Goal: Information Seeking & Learning: Find specific fact

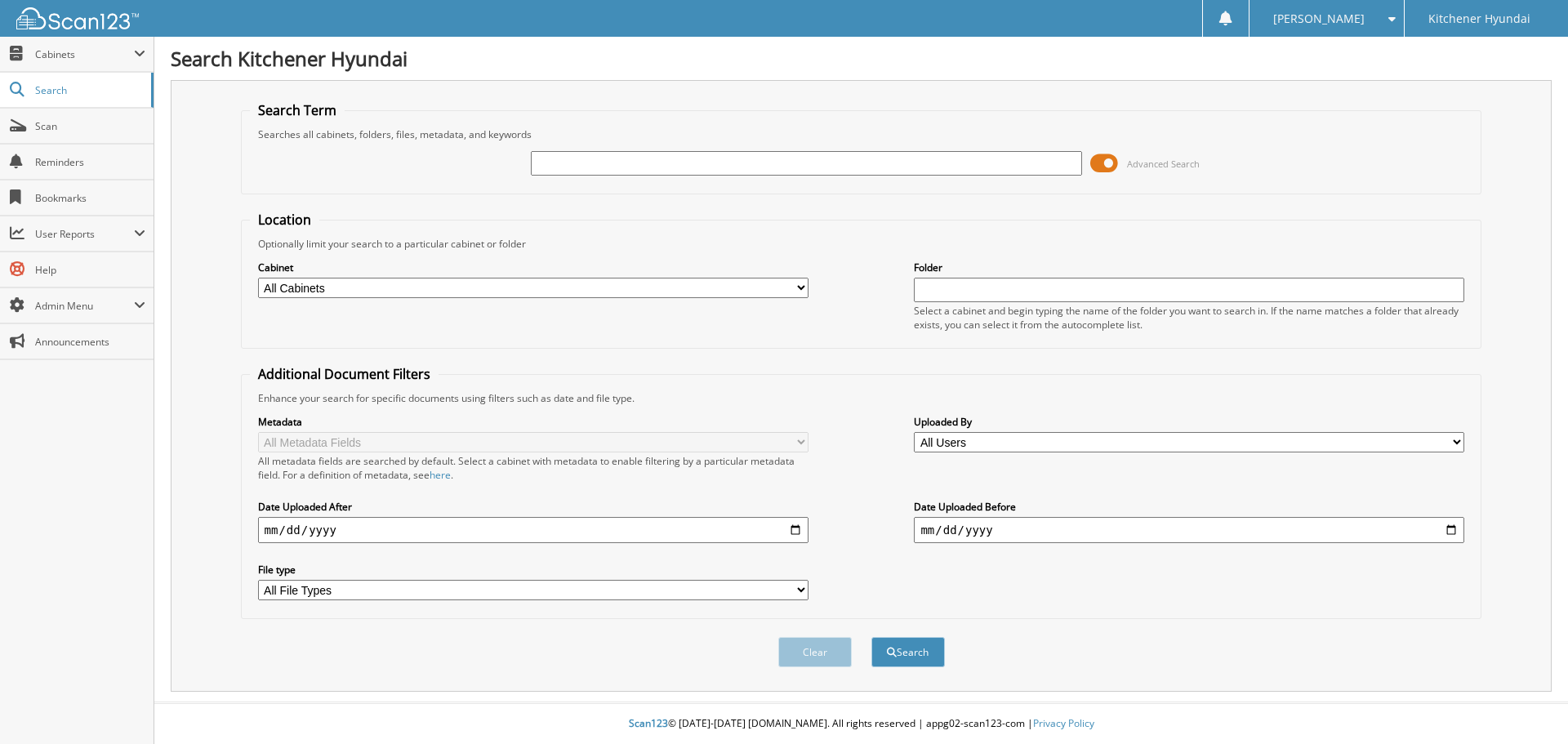
click at [707, 169] on input "text" at bounding box center [806, 164] width 550 height 24
type input "op4104"
click at [871, 637] on button "Search" at bounding box center [908, 651] width 74 height 30
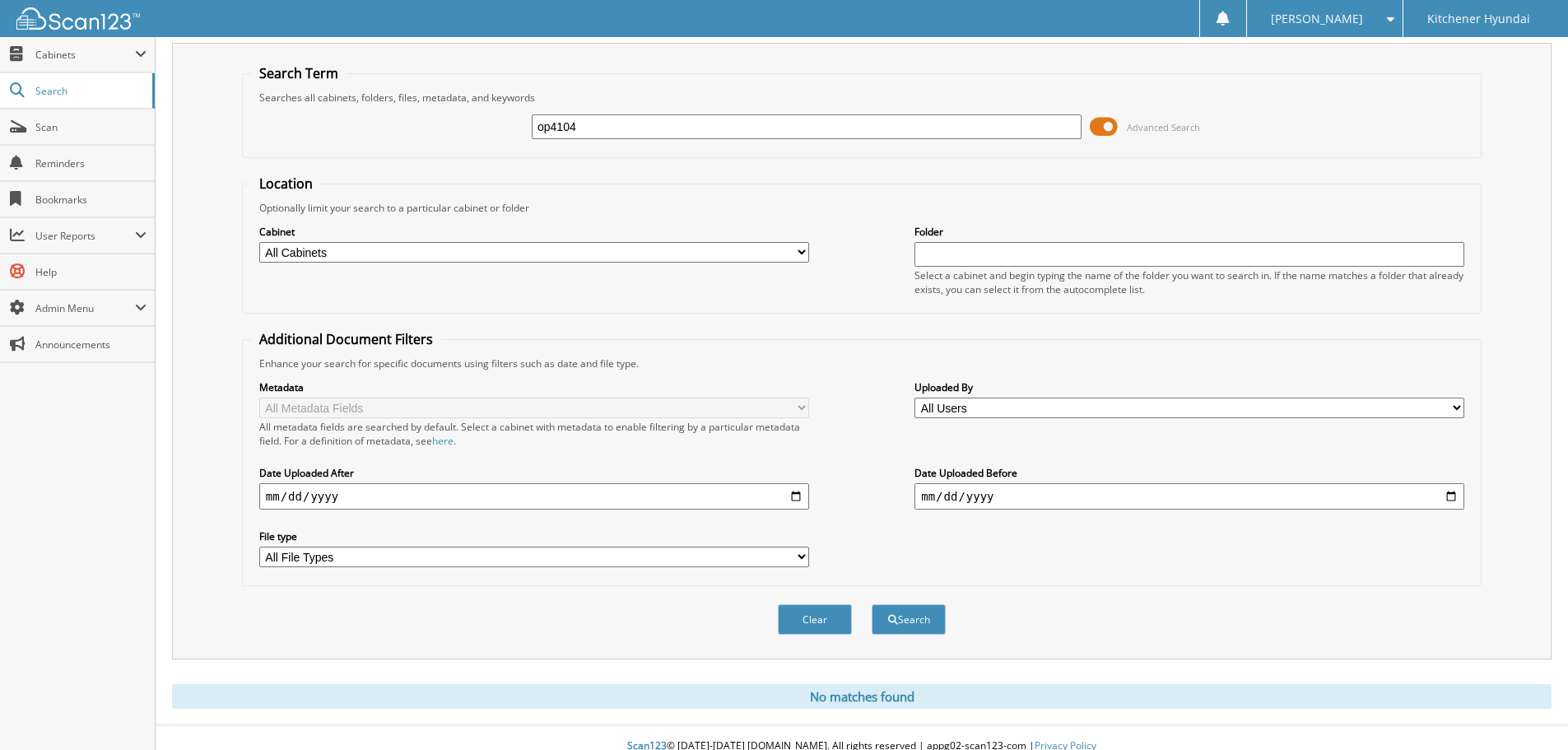
scroll to position [55, 0]
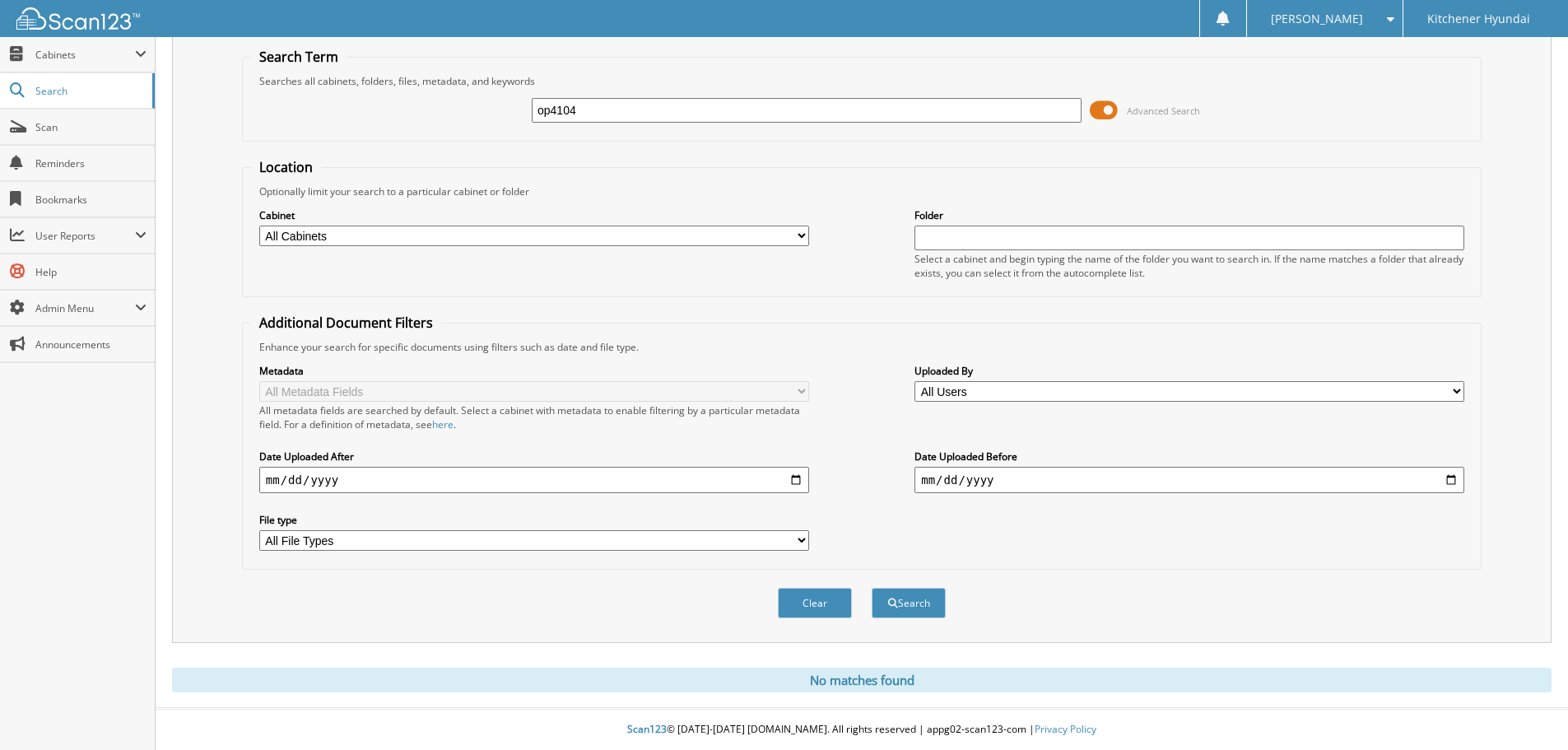
click at [603, 107] on input "op4104" at bounding box center [807, 110] width 549 height 24
type input "small"
click at [871, 588] on button "Search" at bounding box center [908, 603] width 74 height 31
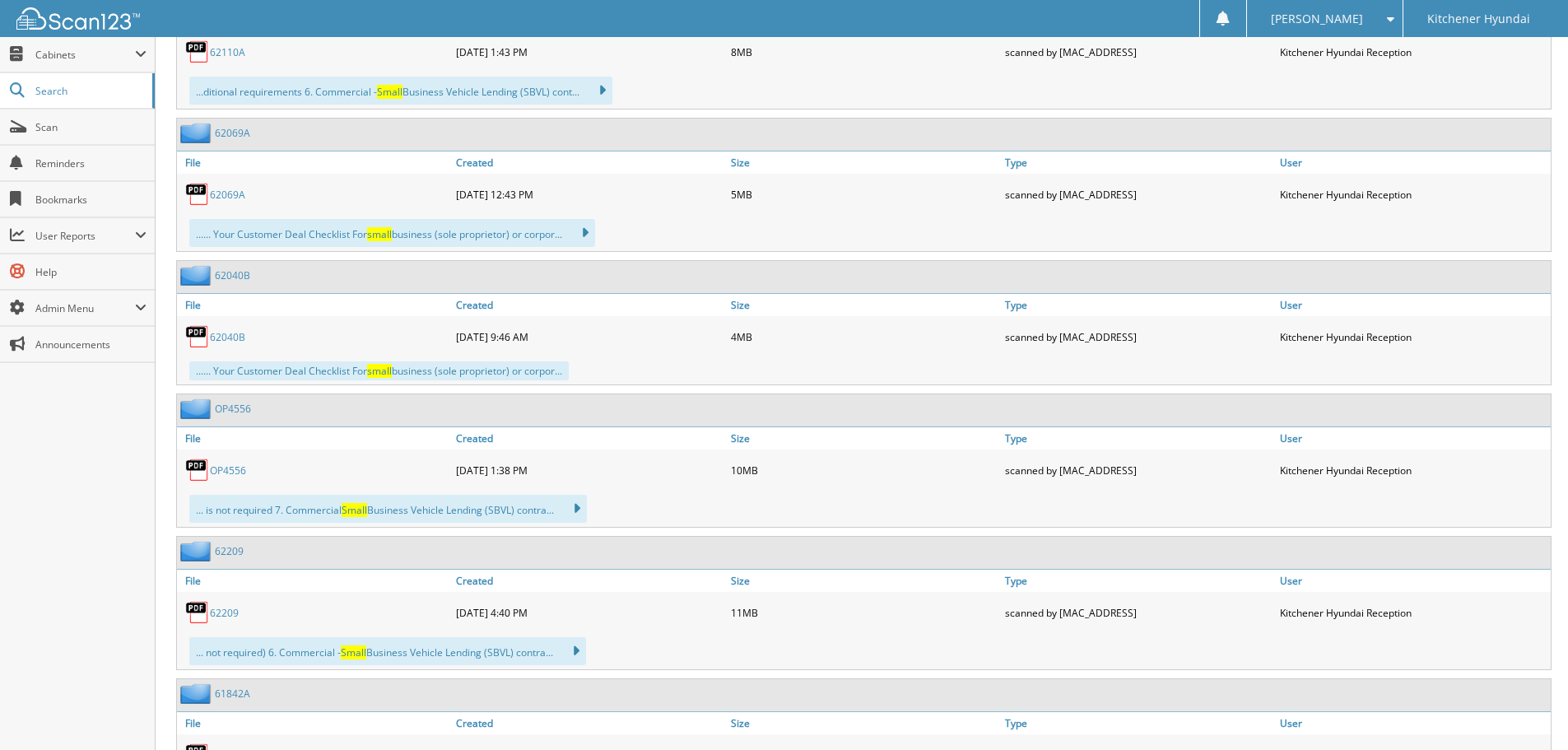
scroll to position [1317, 0]
